Goal: Information Seeking & Learning: Learn about a topic

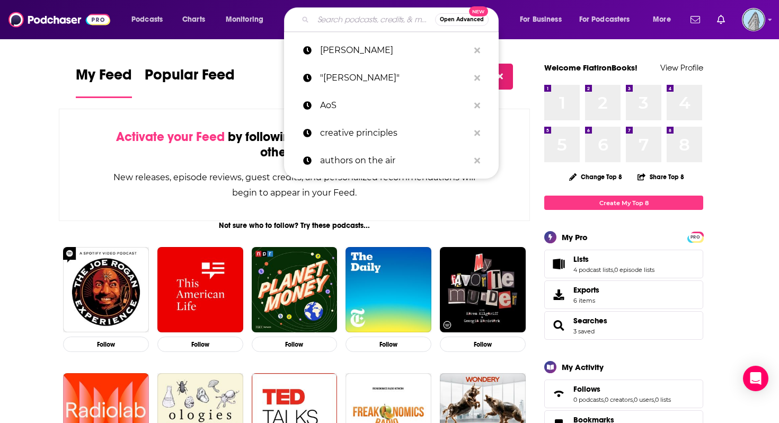
click at [357, 15] on input "Search podcasts, credits, & more..." at bounding box center [374, 19] width 122 height 17
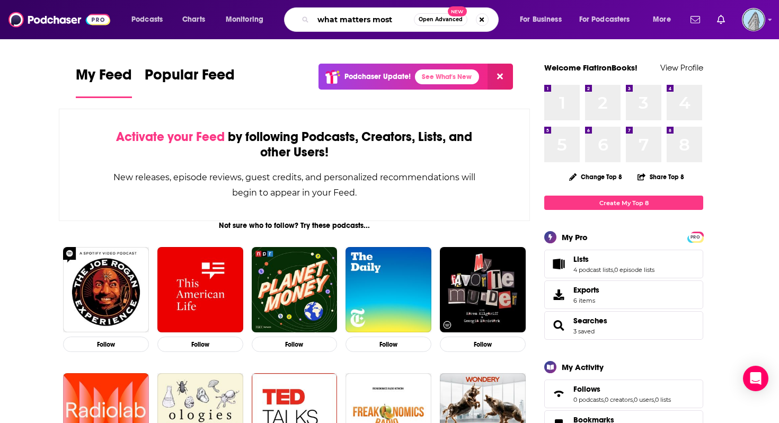
type input "what matters most"
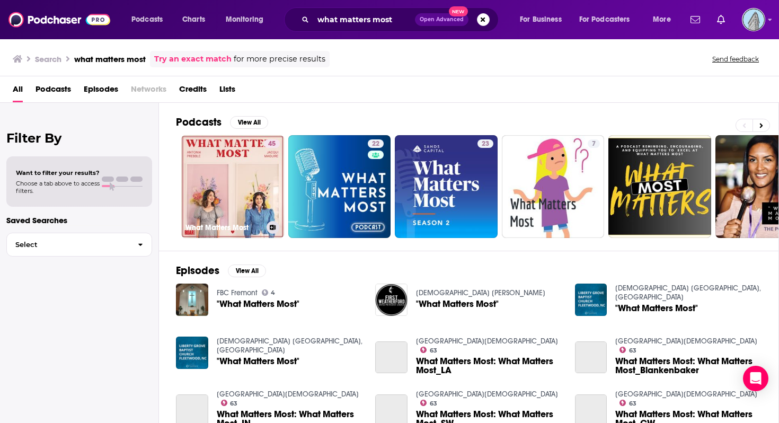
click at [245, 196] on link "45 What Matters Most" at bounding box center [232, 186] width 103 height 103
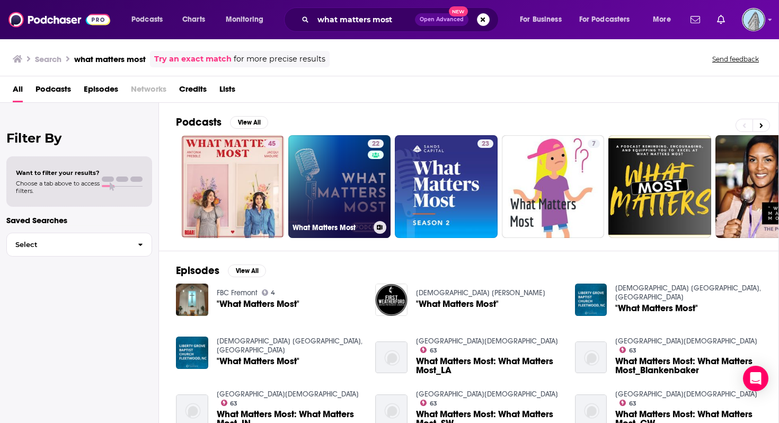
click at [337, 219] on link "22 What Matters Most" at bounding box center [339, 186] width 103 height 103
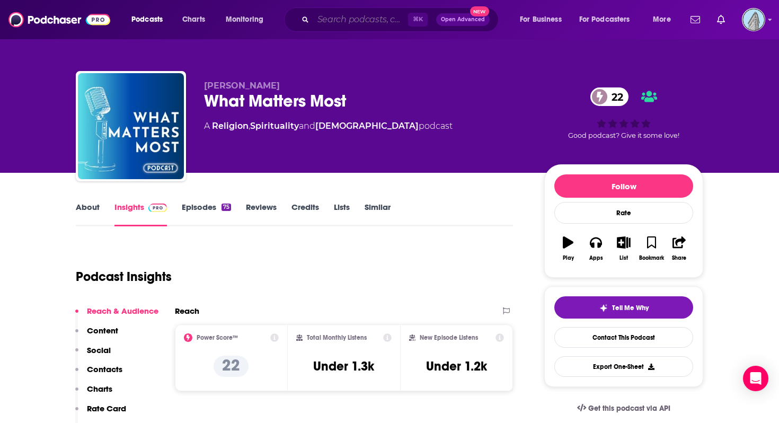
click at [372, 13] on input "Search podcasts, credits, & more..." at bounding box center [360, 19] width 95 height 17
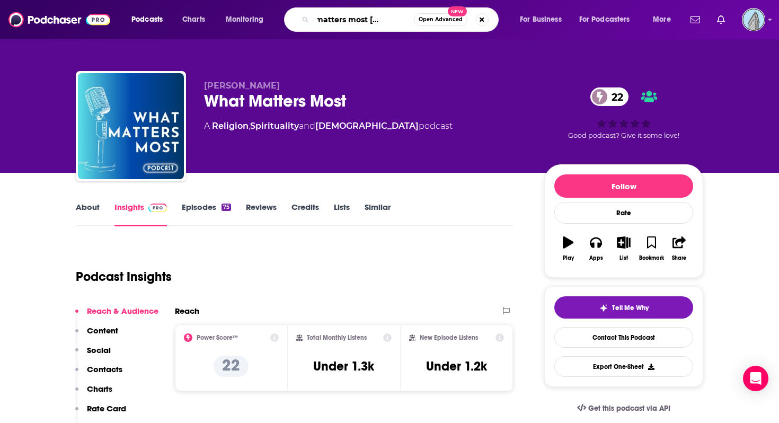
type input "what matters most [PERSON_NAME]"
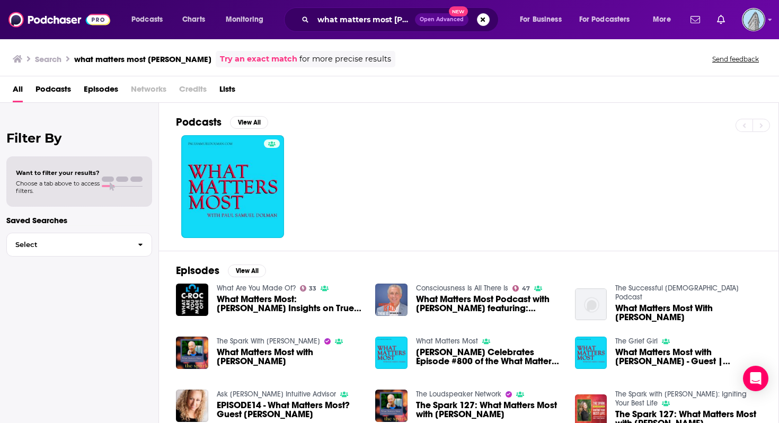
drag, startPoint x: 372, startPoint y: 13, endPoint x: 56, endPoint y: 89, distance: 324.9
click at [56, 89] on span "Podcasts" at bounding box center [54, 92] width 36 height 22
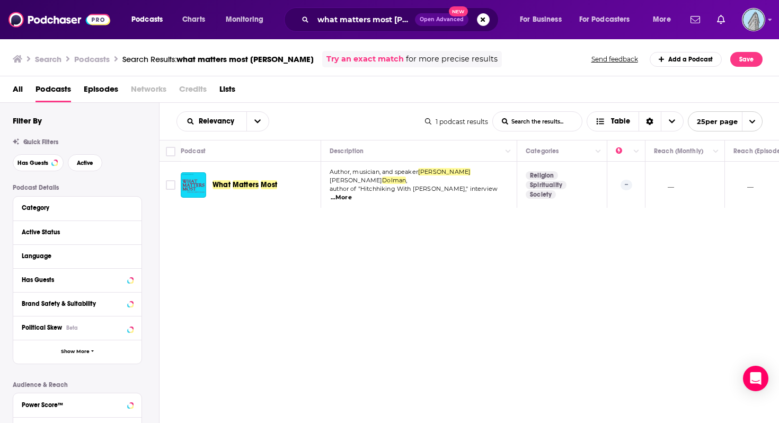
drag, startPoint x: 56, startPoint y: 89, endPoint x: 245, endPoint y: 183, distance: 211.5
click at [245, 183] on span "Matters" at bounding box center [246, 184] width 26 height 9
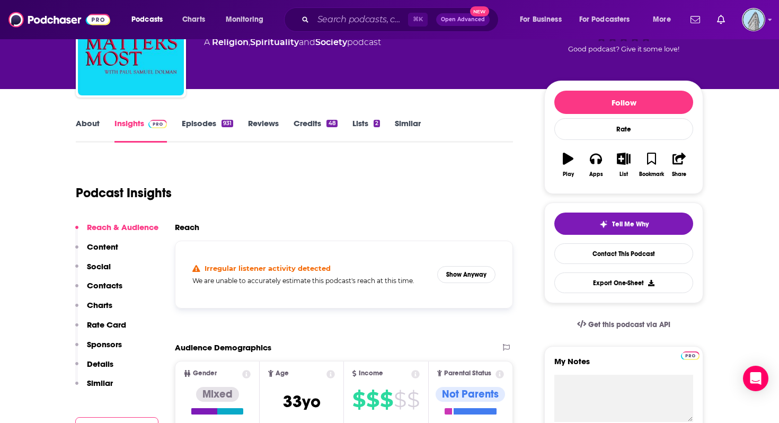
scroll to position [88, 0]
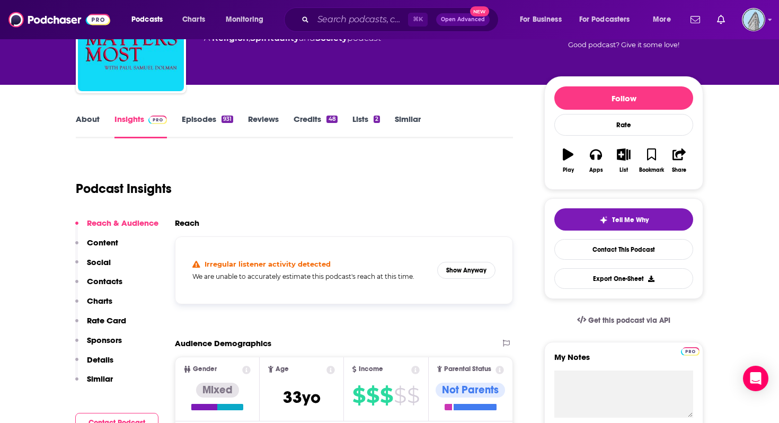
drag, startPoint x: 245, startPoint y: 183, endPoint x: 195, endPoint y: 218, distance: 61.0
click at [195, 218] on h2 "Reach" at bounding box center [187, 223] width 24 height 10
click at [192, 221] on h2 "Reach" at bounding box center [187, 223] width 24 height 10
click at [189, 223] on h2 "Reach" at bounding box center [187, 223] width 24 height 10
click at [188, 224] on h2 "Reach" at bounding box center [187, 223] width 24 height 10
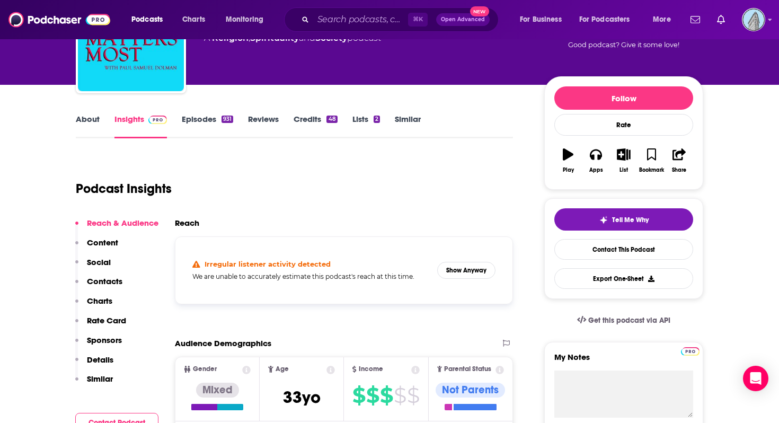
click at [189, 222] on h2 "Reach" at bounding box center [187, 223] width 24 height 10
drag, startPoint x: 188, startPoint y: 224, endPoint x: 182, endPoint y: 216, distance: 10.3
click at [182, 216] on div "Podcast Insights" at bounding box center [294, 186] width 437 height 63
click at [182, 219] on h2 "Reach" at bounding box center [187, 223] width 24 height 10
click at [185, 218] on h2 "Reach" at bounding box center [187, 223] width 24 height 10
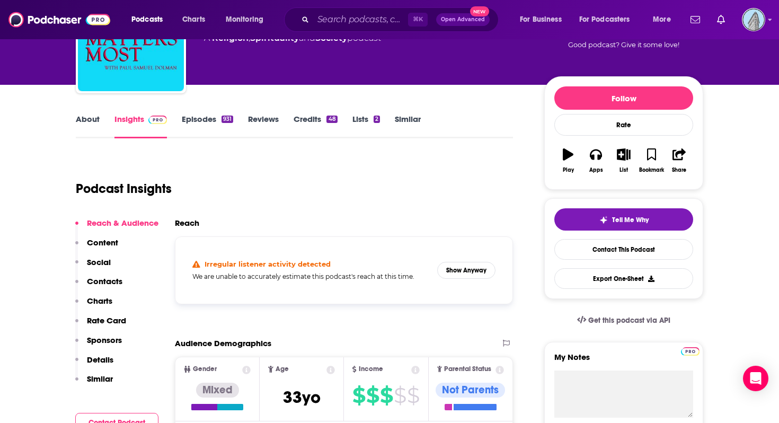
click at [185, 218] on h2 "Reach" at bounding box center [187, 223] width 24 height 10
click at [137, 220] on p "Reach & Audience" at bounding box center [123, 223] width 72 height 10
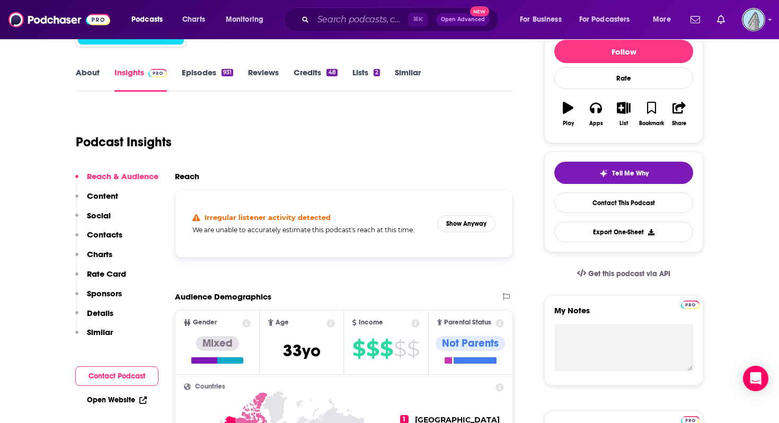
scroll to position [122, 0]
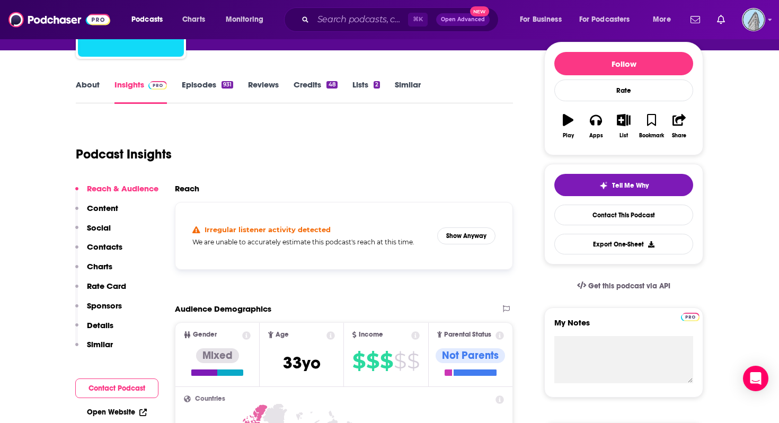
drag, startPoint x: 185, startPoint y: 218, endPoint x: 188, endPoint y: 188, distance: 30.9
click at [188, 188] on h2 "Reach" at bounding box center [187, 188] width 24 height 10
click at [189, 188] on h2 "Reach" at bounding box center [187, 188] width 24 height 10
click at [189, 187] on h2 "Reach" at bounding box center [187, 188] width 24 height 10
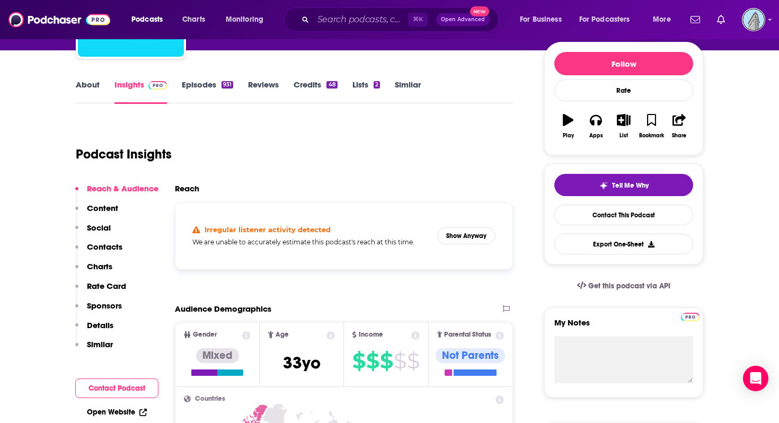
click at [189, 187] on h2 "Reach" at bounding box center [187, 188] width 24 height 10
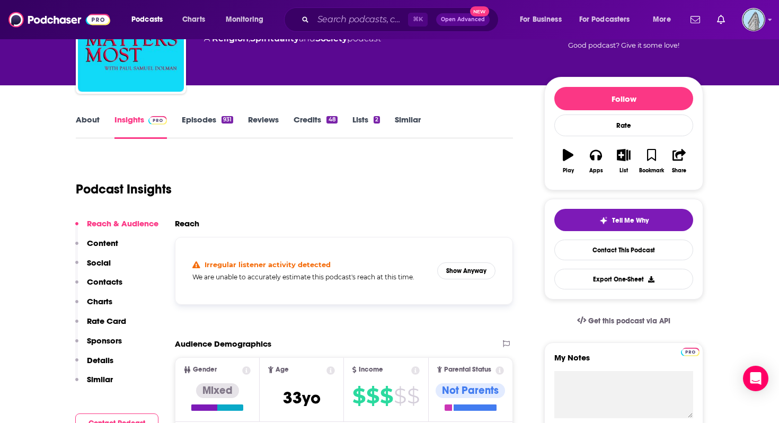
scroll to position [76, 0]
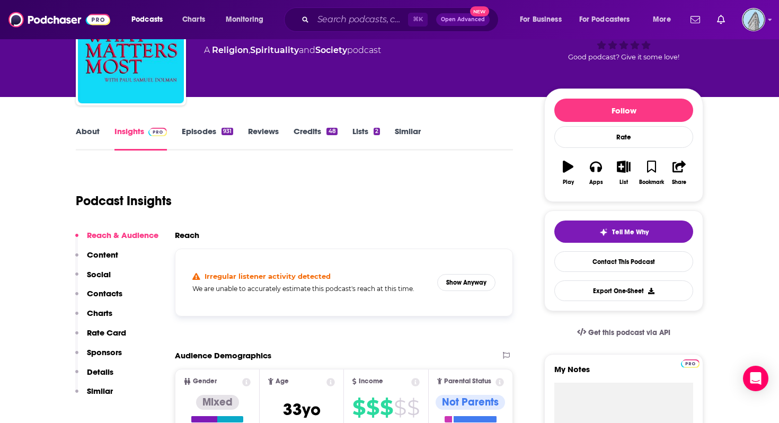
click at [187, 230] on h2 "Reach" at bounding box center [187, 235] width 24 height 10
drag, startPoint x: 189, startPoint y: 187, endPoint x: 187, endPoint y: 230, distance: 43.0
click at [187, 230] on h2 "Reach" at bounding box center [187, 235] width 24 height 10
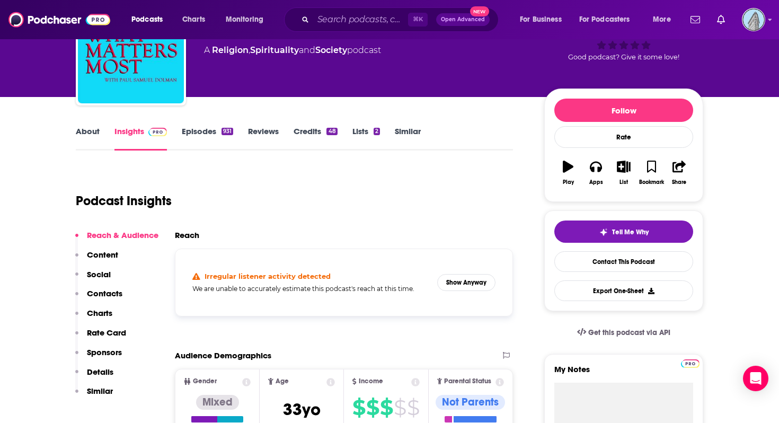
click at [187, 230] on h2 "Reach" at bounding box center [187, 235] width 24 height 10
drag, startPoint x: 187, startPoint y: 230, endPoint x: 199, endPoint y: 233, distance: 12.6
click at [199, 233] on h2 "Reach" at bounding box center [187, 235] width 24 height 10
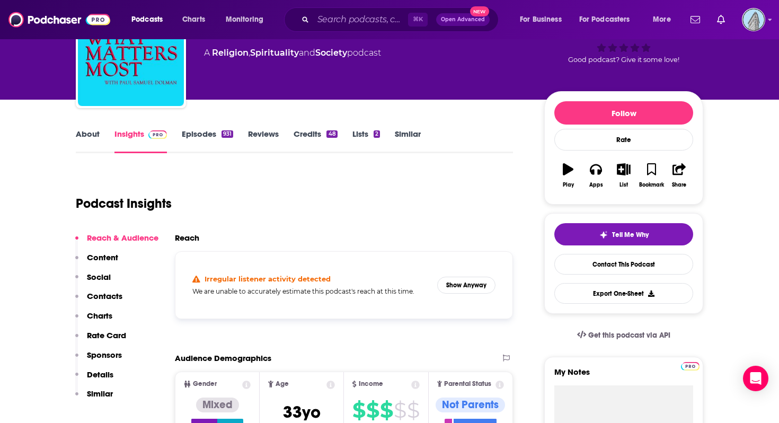
scroll to position [71, 0]
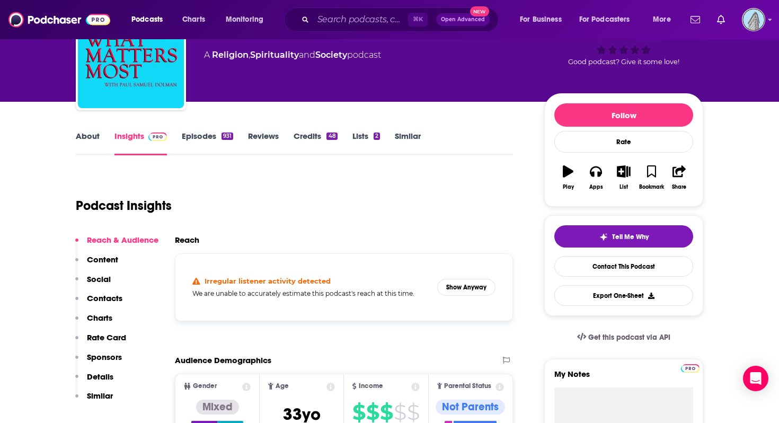
click at [191, 232] on div "Podcast Insights" at bounding box center [294, 203] width 437 height 63
drag, startPoint x: 199, startPoint y: 233, endPoint x: 188, endPoint y: 235, distance: 11.3
click at [188, 235] on h2 "Reach" at bounding box center [187, 240] width 24 height 10
click at [188, 236] on h2 "Reach" at bounding box center [187, 240] width 24 height 10
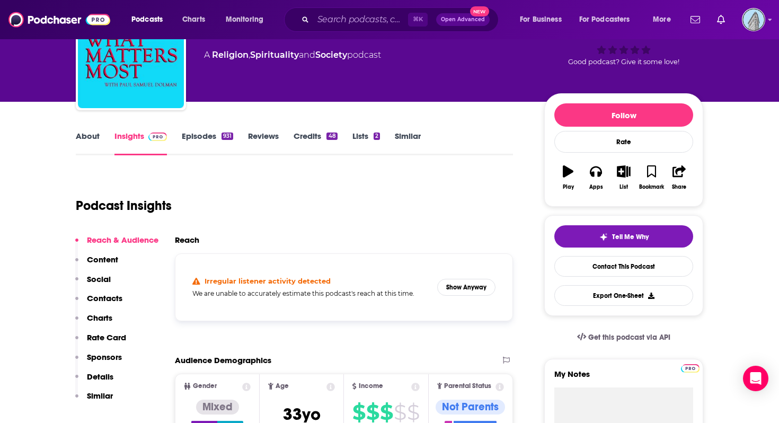
click at [188, 236] on h2 "Reach" at bounding box center [187, 240] width 24 height 10
click at [189, 238] on h2 "Reach" at bounding box center [187, 240] width 24 height 10
click at [189, 236] on h2 "Reach" at bounding box center [187, 240] width 24 height 10
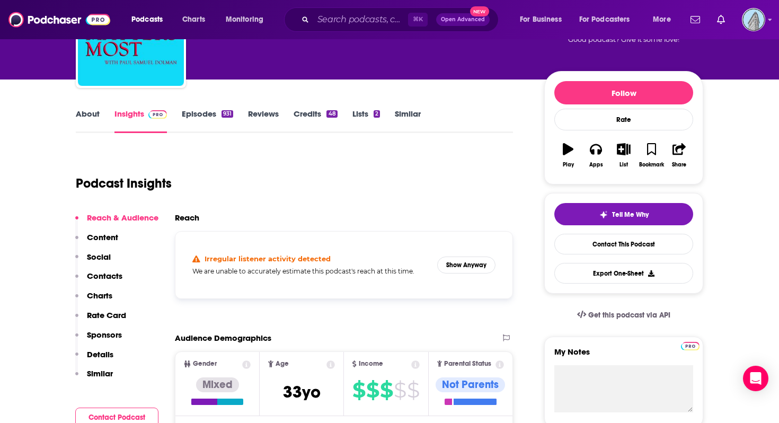
scroll to position [97, 0]
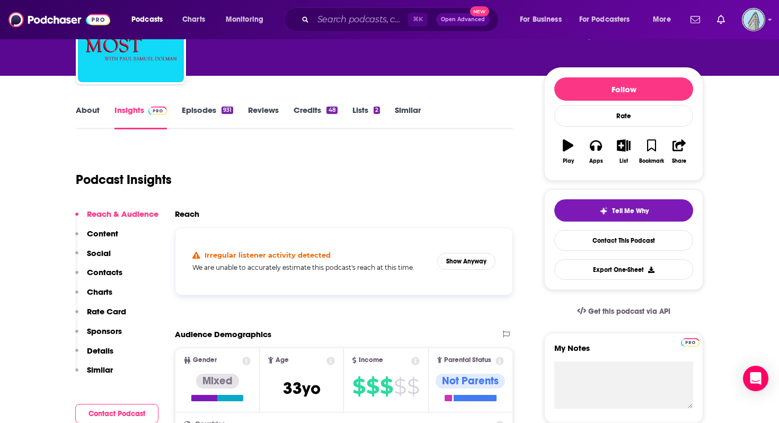
click at [195, 209] on h2 "Reach" at bounding box center [187, 214] width 24 height 10
click at [194, 205] on div "Podcast Insights" at bounding box center [294, 177] width 437 height 63
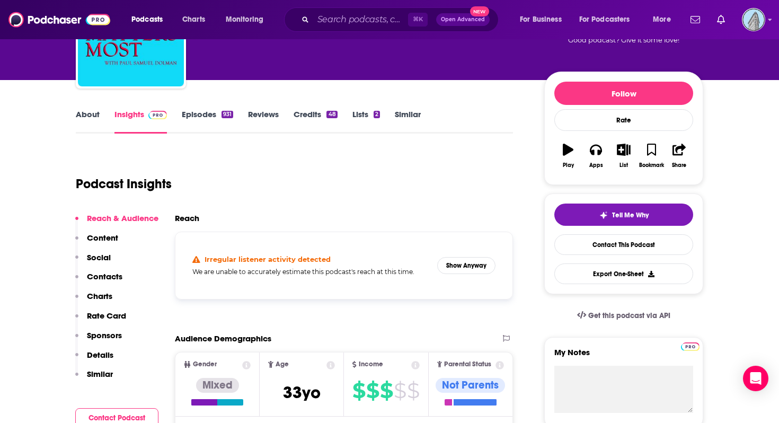
scroll to position [90, 0]
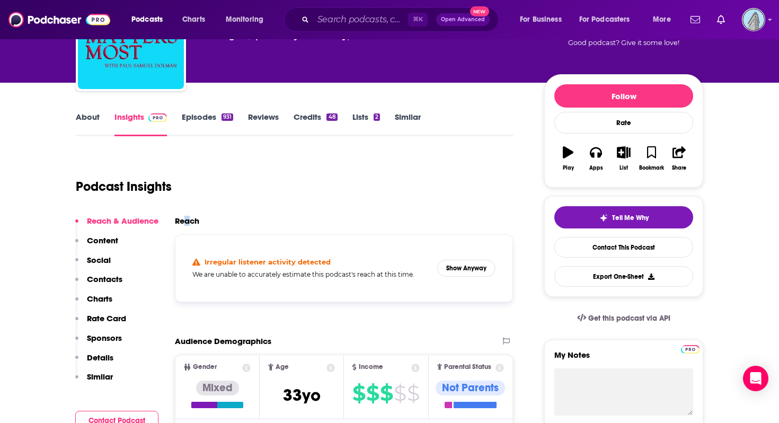
drag, startPoint x: 189, startPoint y: 238, endPoint x: 188, endPoint y: 222, distance: 16.0
click at [188, 222] on h2 "Reach" at bounding box center [187, 221] width 24 height 10
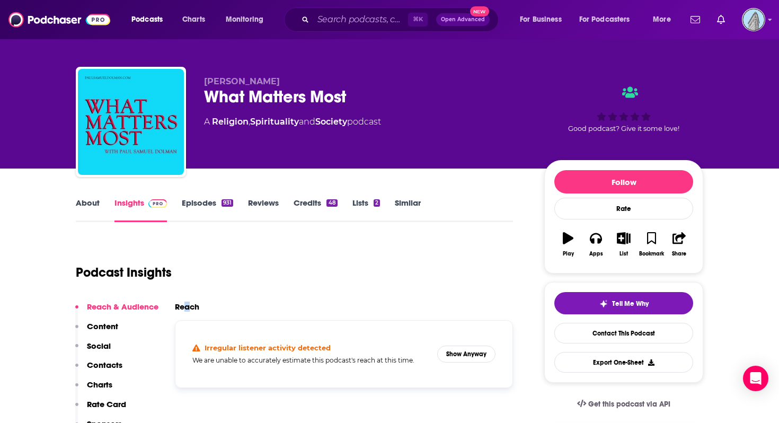
scroll to position [0, 0]
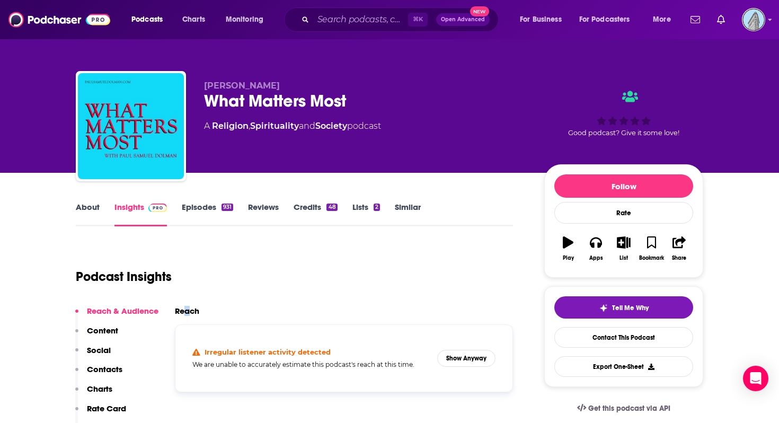
click at [131, 214] on link "Insights" at bounding box center [141, 214] width 52 height 24
click at [135, 209] on link "Insights" at bounding box center [141, 214] width 52 height 24
click at [131, 204] on link "Insights" at bounding box center [141, 214] width 52 height 24
drag, startPoint x: 188, startPoint y: 222, endPoint x: 181, endPoint y: 217, distance: 8.1
click at [181, 217] on div "Insights" at bounding box center [148, 214] width 67 height 24
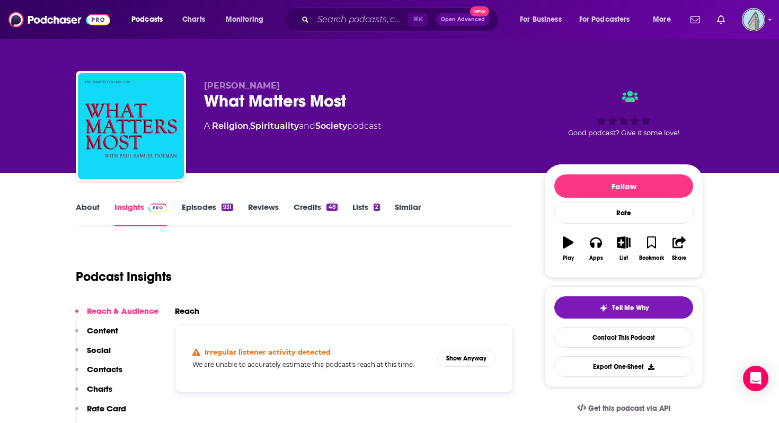
drag, startPoint x: 181, startPoint y: 217, endPoint x: 189, endPoint y: 212, distance: 9.6
click at [189, 212] on link "Episodes 931" at bounding box center [207, 214] width 51 height 24
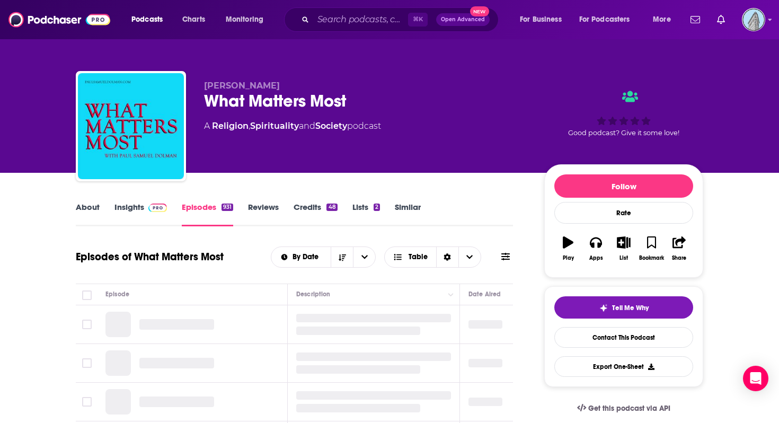
click at [138, 209] on link "Insights" at bounding box center [141, 214] width 52 height 24
